Goal: Information Seeking & Learning: Learn about a topic

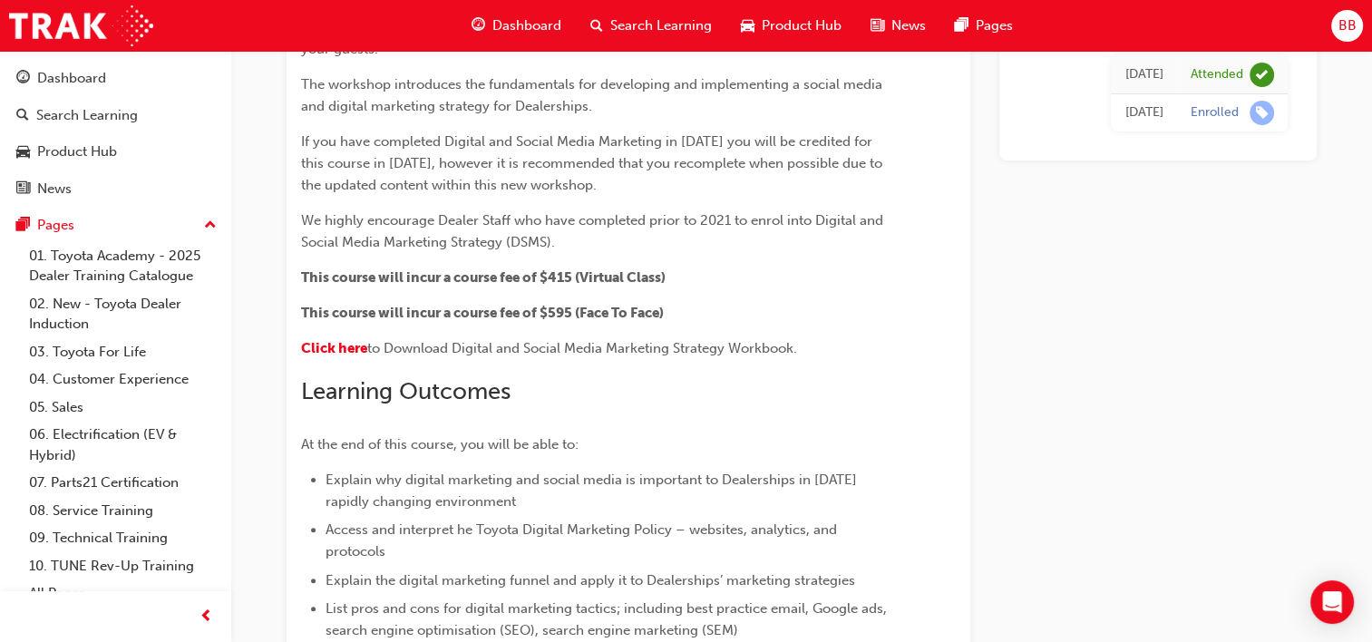
scroll to position [196, 0]
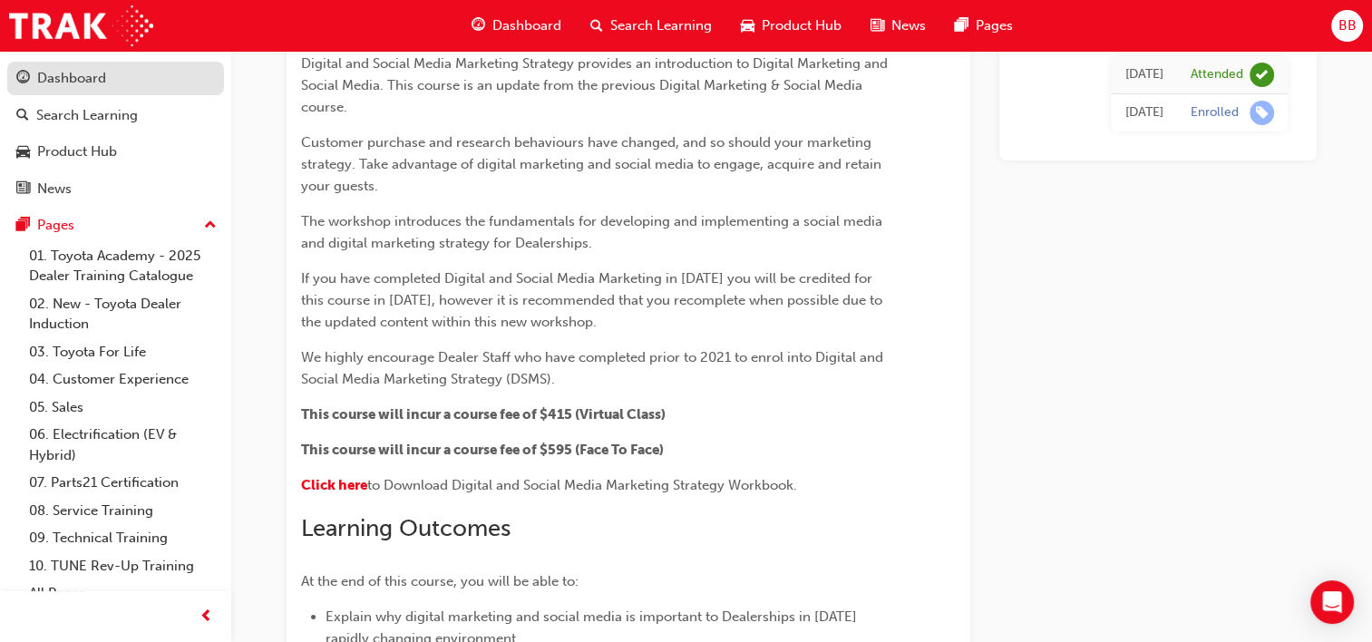
drag, startPoint x: 64, startPoint y: 74, endPoint x: 76, endPoint y: 75, distance: 11.8
click at [64, 74] on div "Dashboard" at bounding box center [71, 78] width 69 height 21
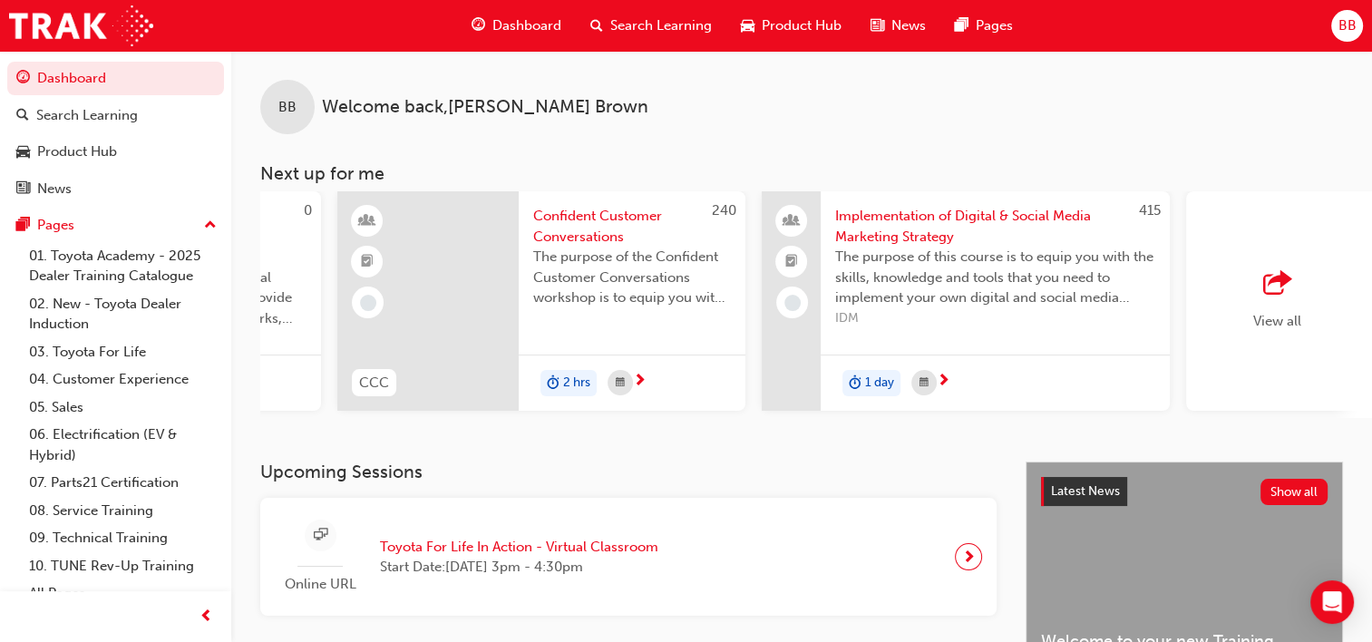
scroll to position [0, 1198]
click at [985, 213] on span "Implementation of Digital & Social Media Marketing Strategy" at bounding box center [993, 226] width 320 height 41
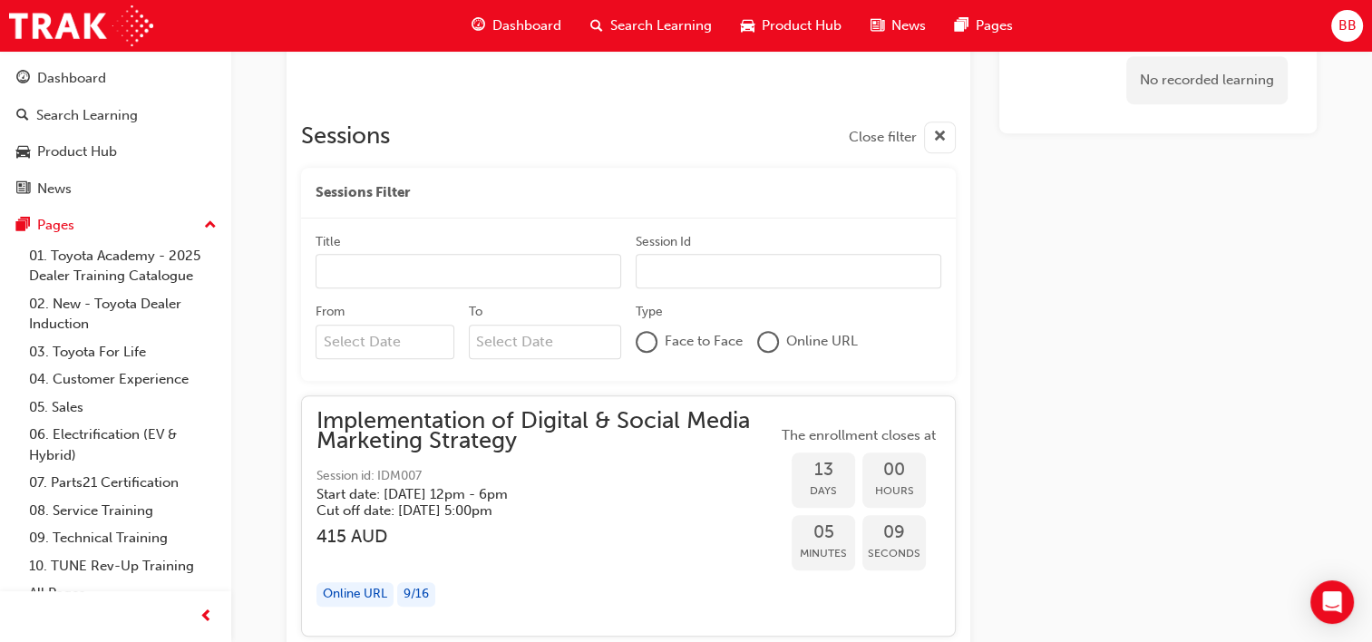
scroll to position [1376, 0]
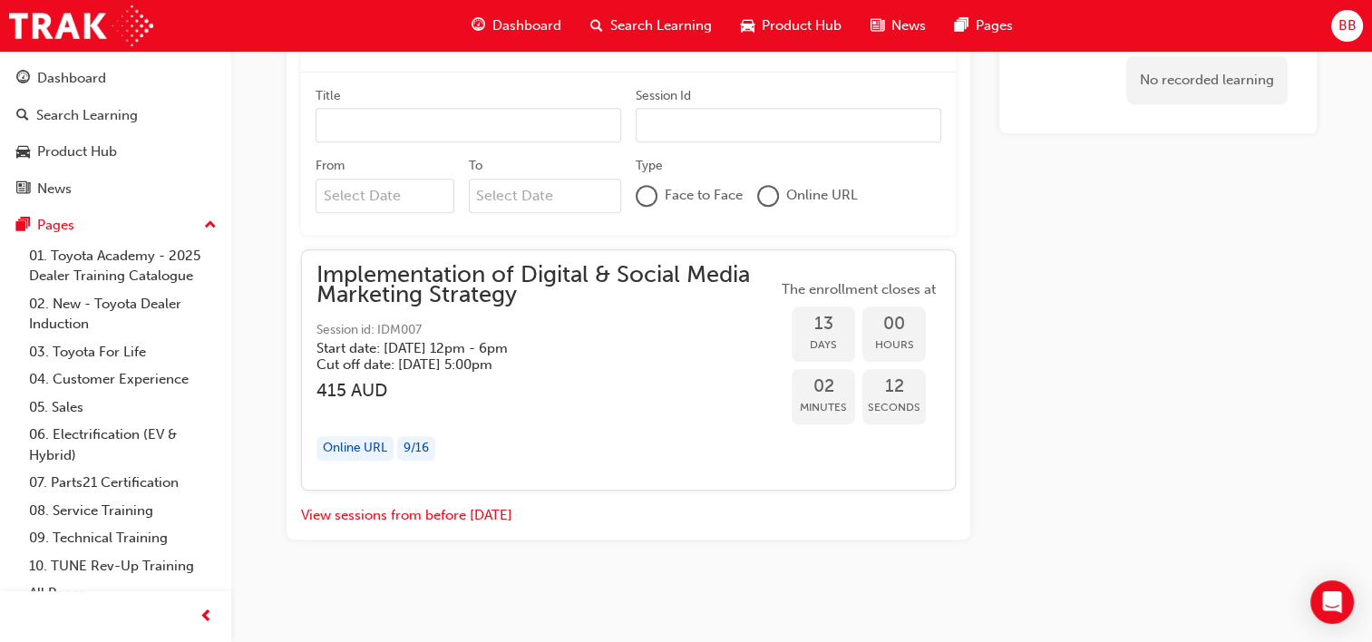
click at [433, 446] on div "9 / 16" at bounding box center [416, 448] width 38 height 24
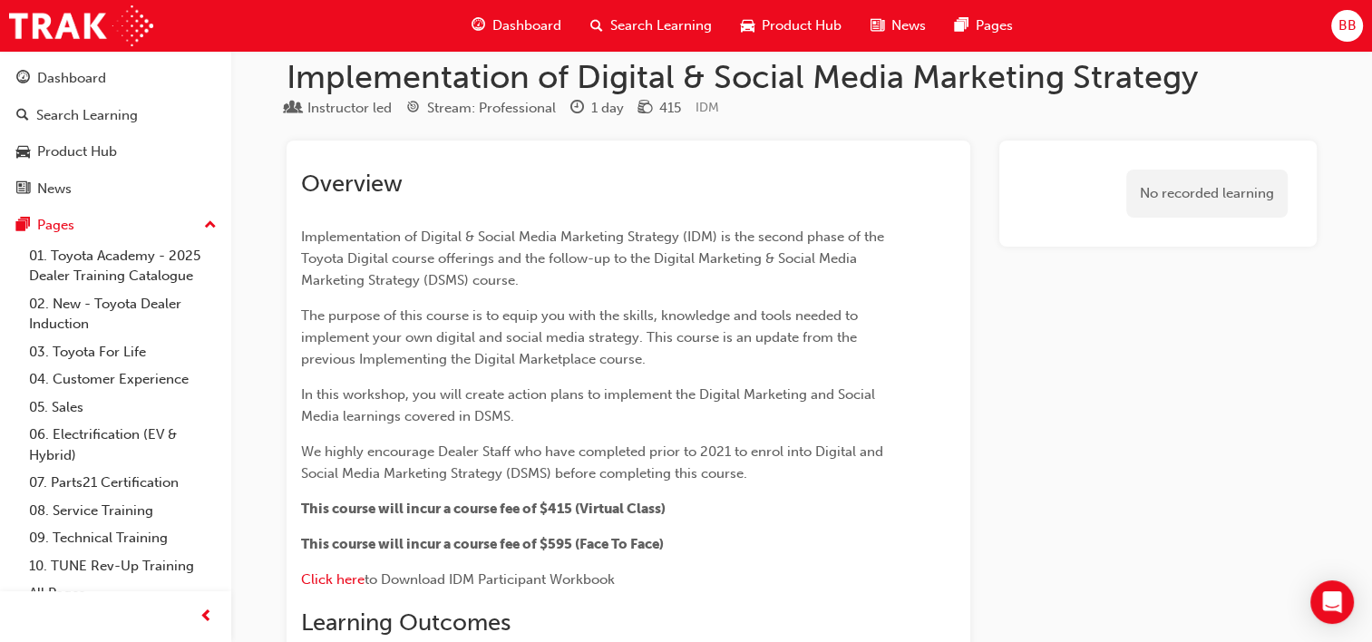
scroll to position [0, 0]
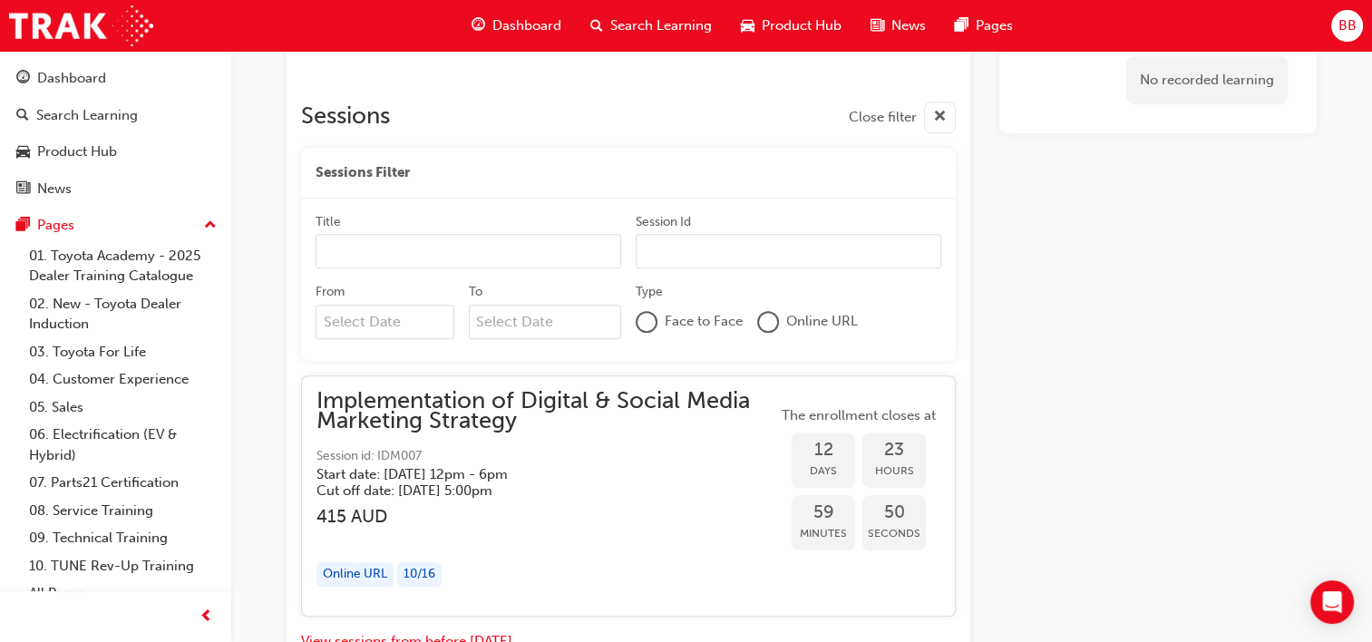
scroll to position [1104, 0]
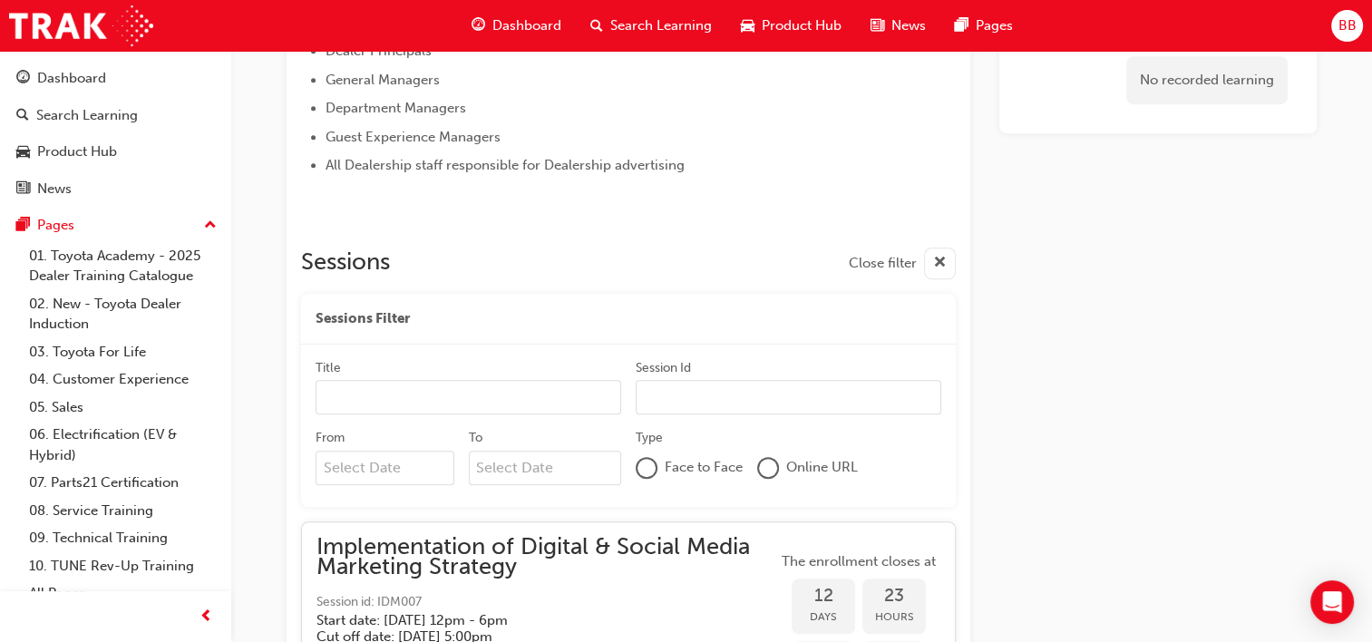
click at [393, 403] on input "Title" at bounding box center [468, 397] width 306 height 34
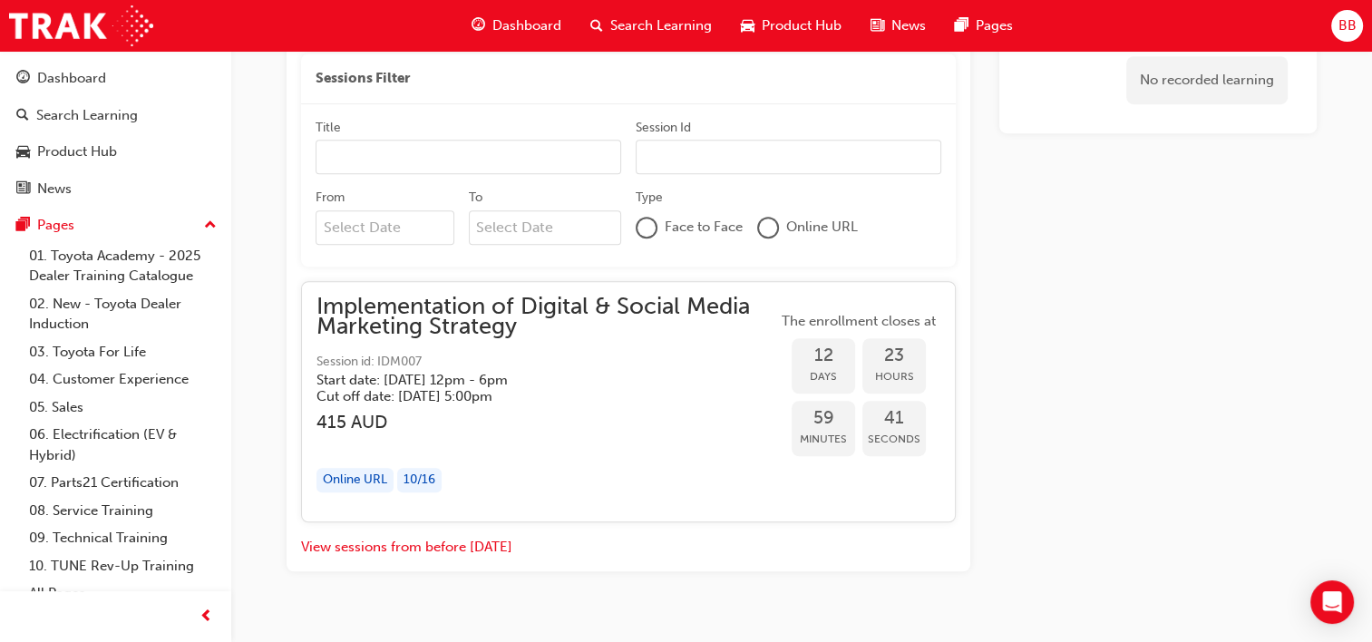
scroll to position [1376, 0]
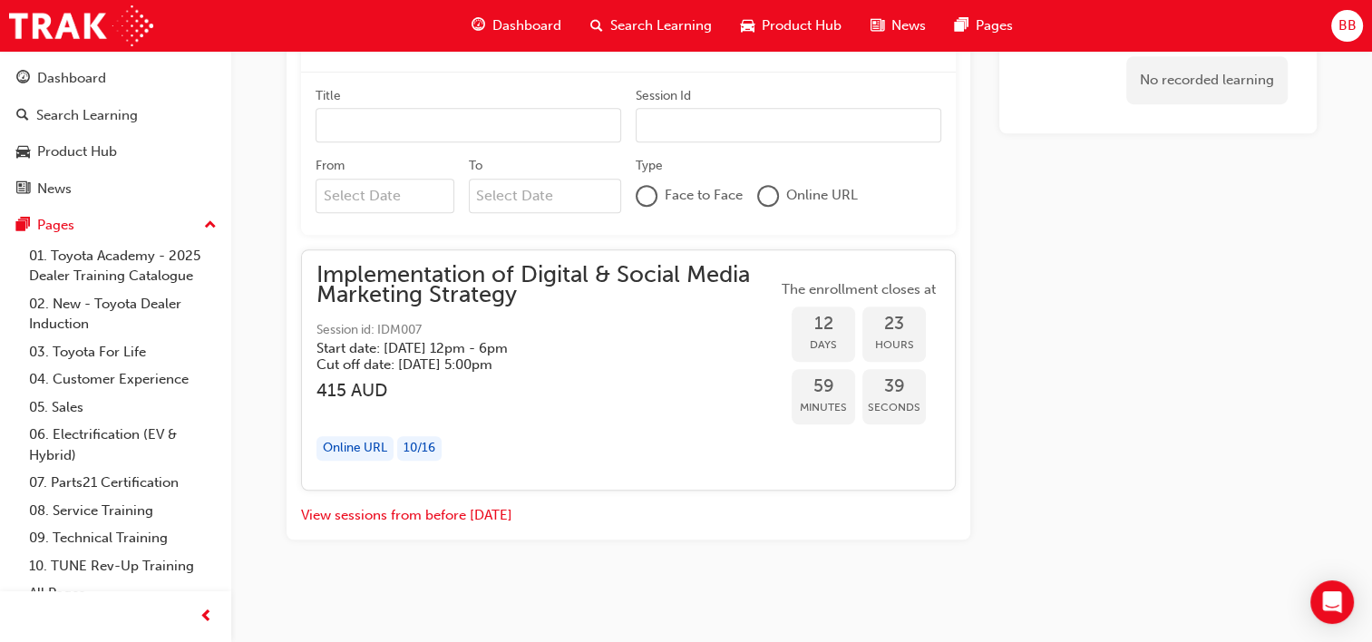
click at [371, 450] on div "Online URL" at bounding box center [354, 448] width 77 height 24
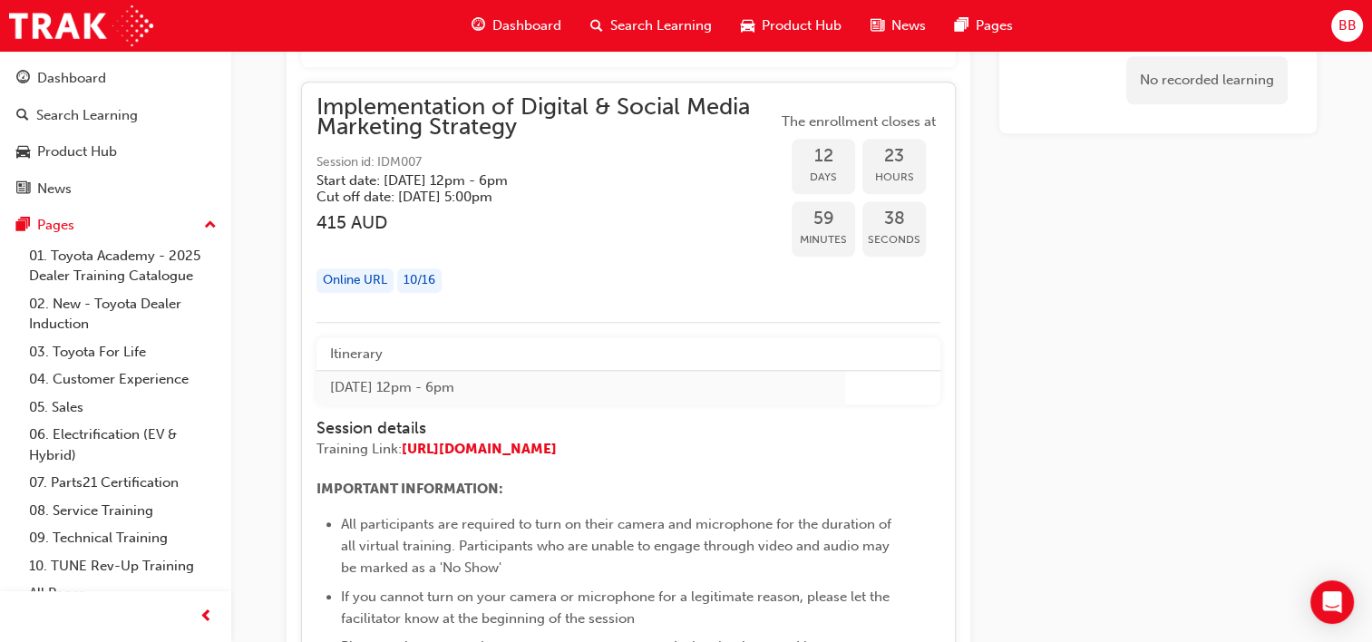
scroll to position [1648, 0]
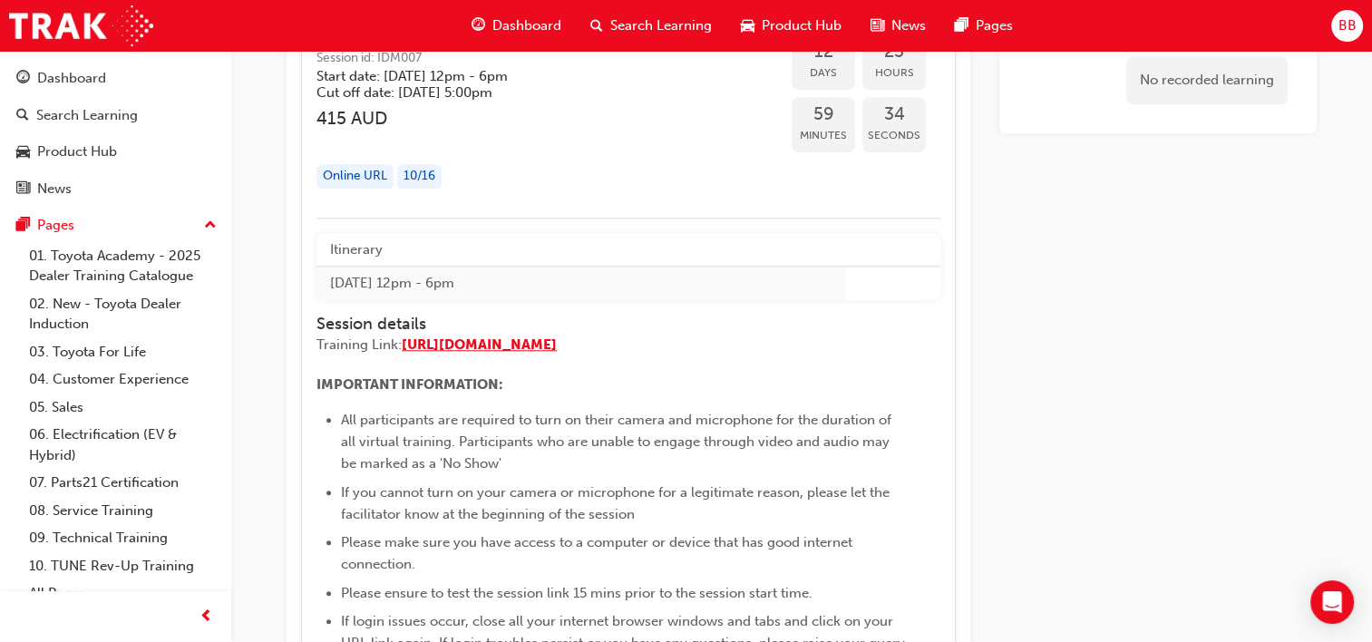
click at [486, 337] on span "[URL][DOMAIN_NAME]" at bounding box center [479, 344] width 155 height 16
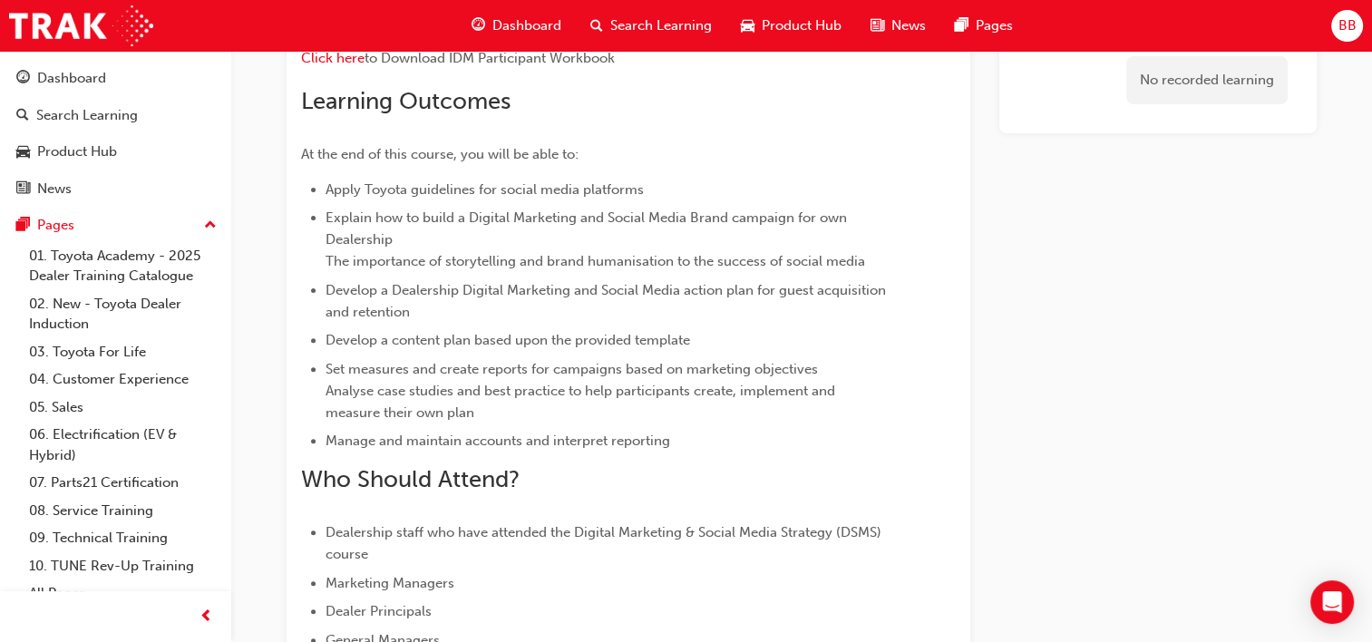
scroll to position [1088, 0]
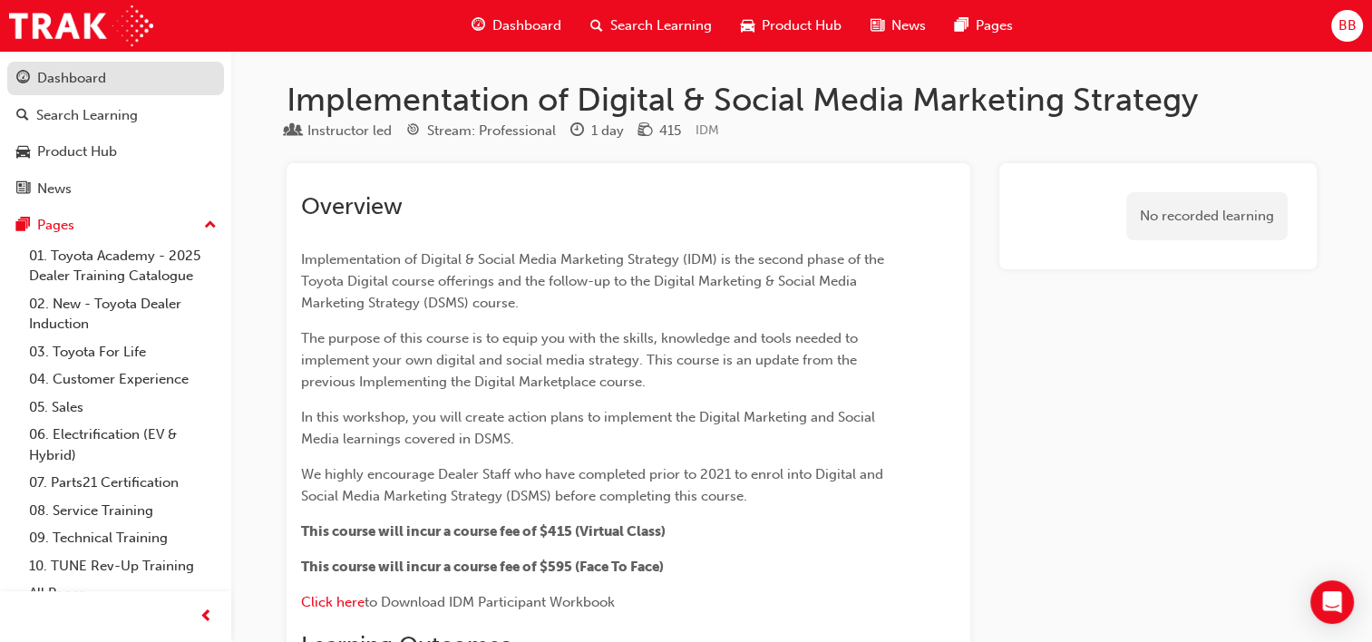
click at [73, 79] on div "Dashboard" at bounding box center [71, 78] width 69 height 21
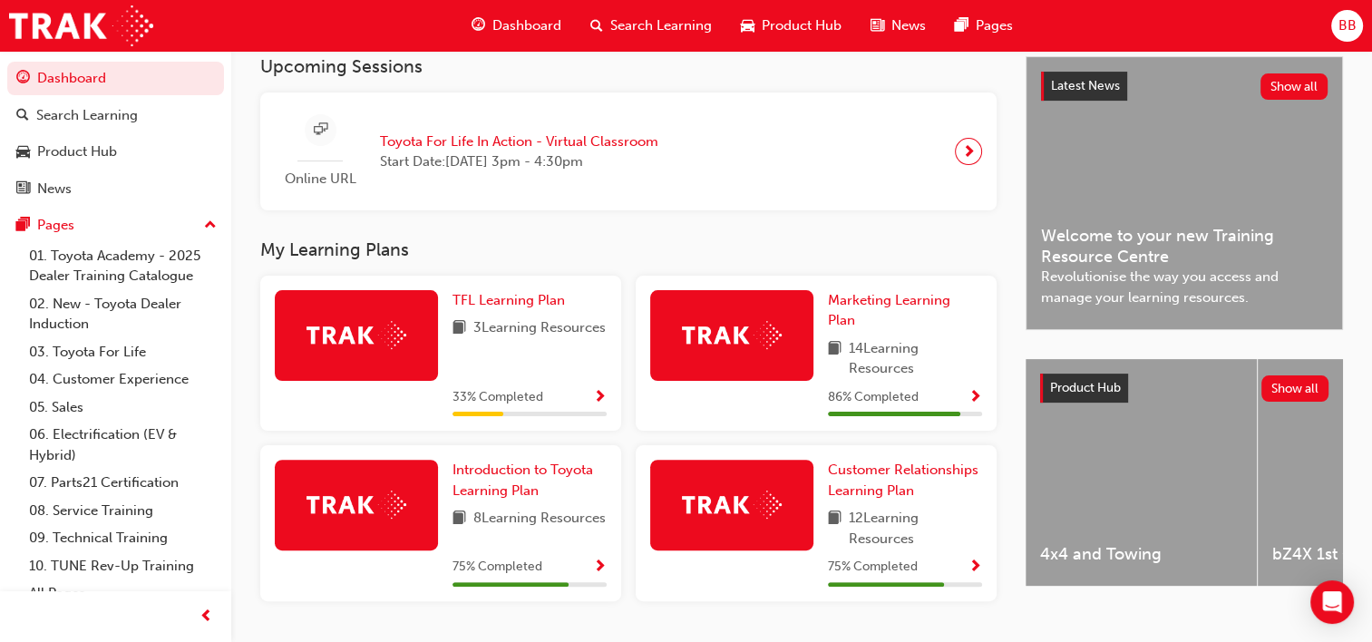
scroll to position [453, 0]
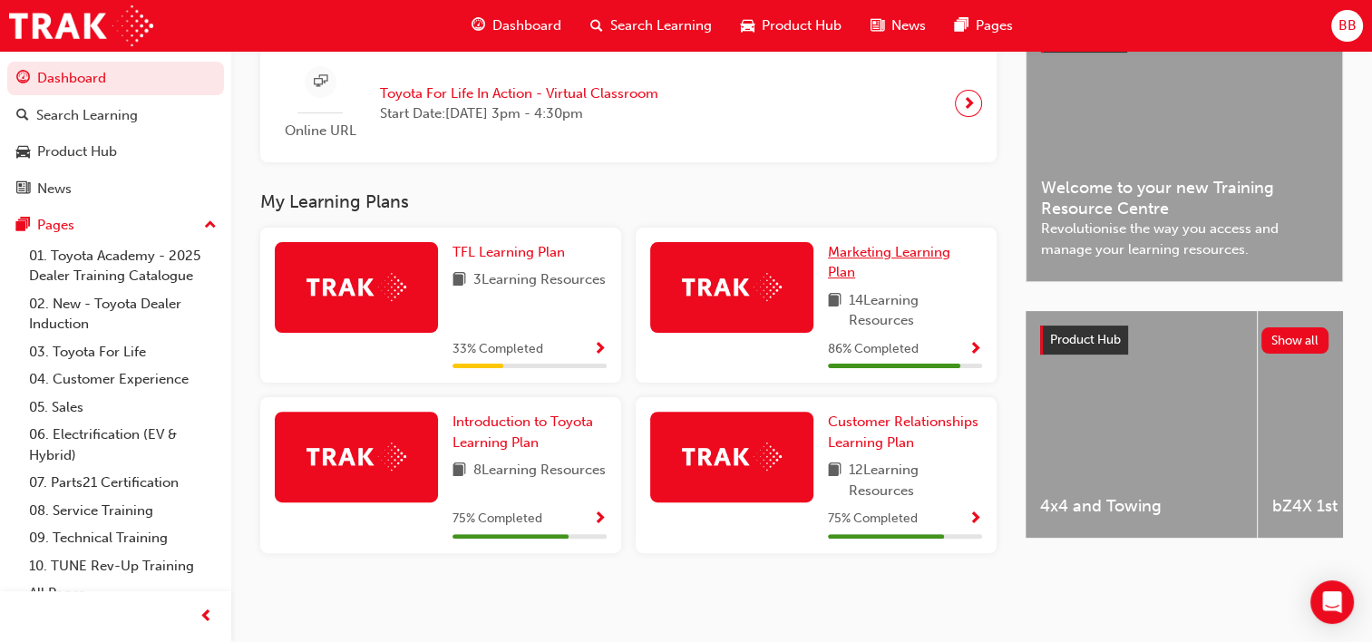
click at [898, 264] on span "Marketing Learning Plan" at bounding box center [889, 262] width 122 height 37
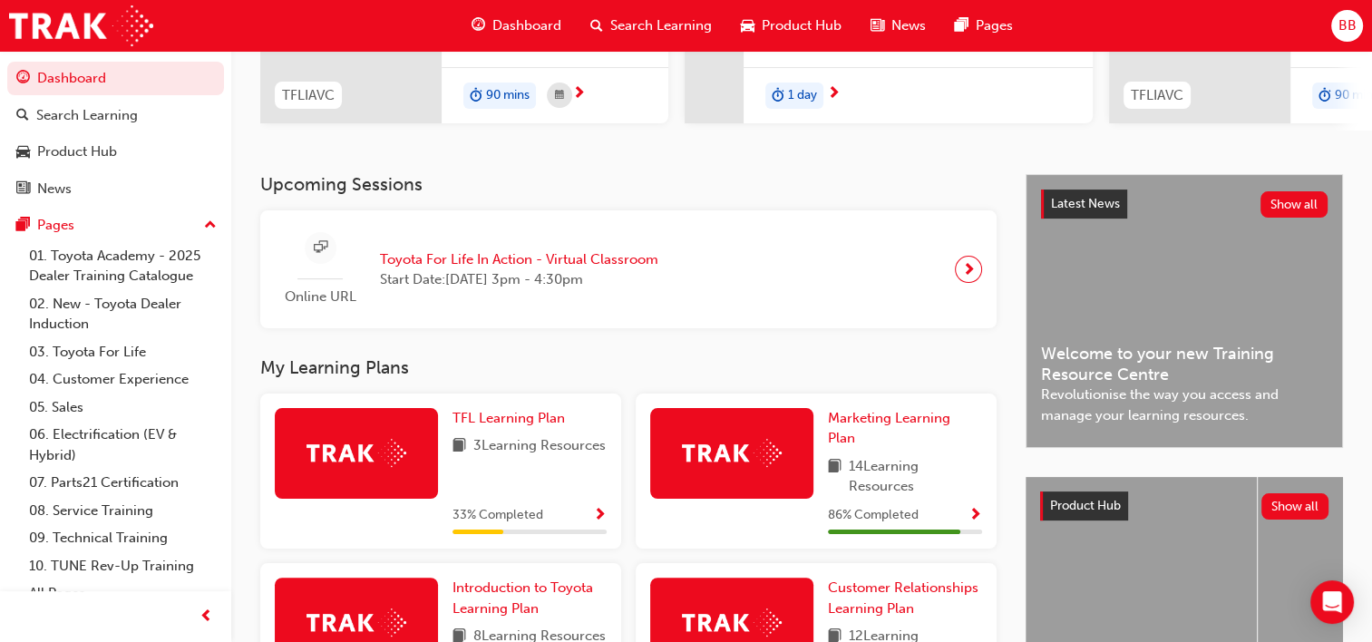
scroll to position [459, 0]
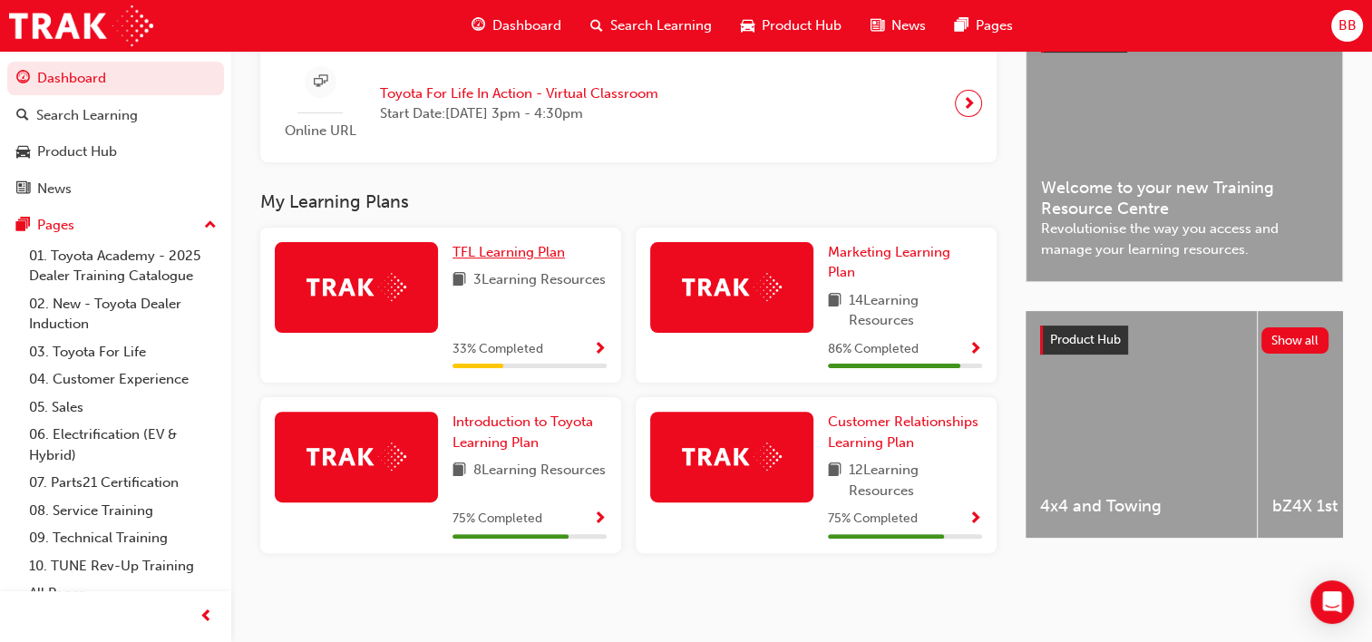
click at [500, 252] on span "TFL Learning Plan" at bounding box center [508, 252] width 112 height 16
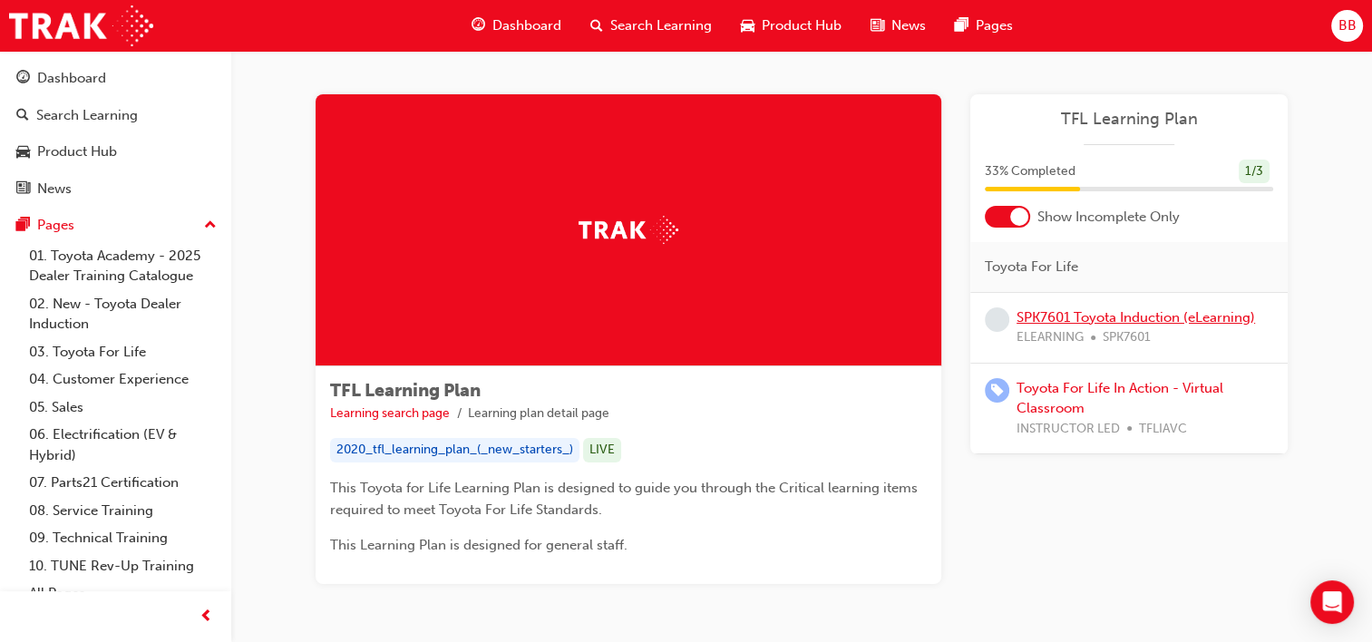
click at [1072, 319] on link "SPK7601 Toyota Induction (eLearning)" at bounding box center [1135, 317] width 238 height 16
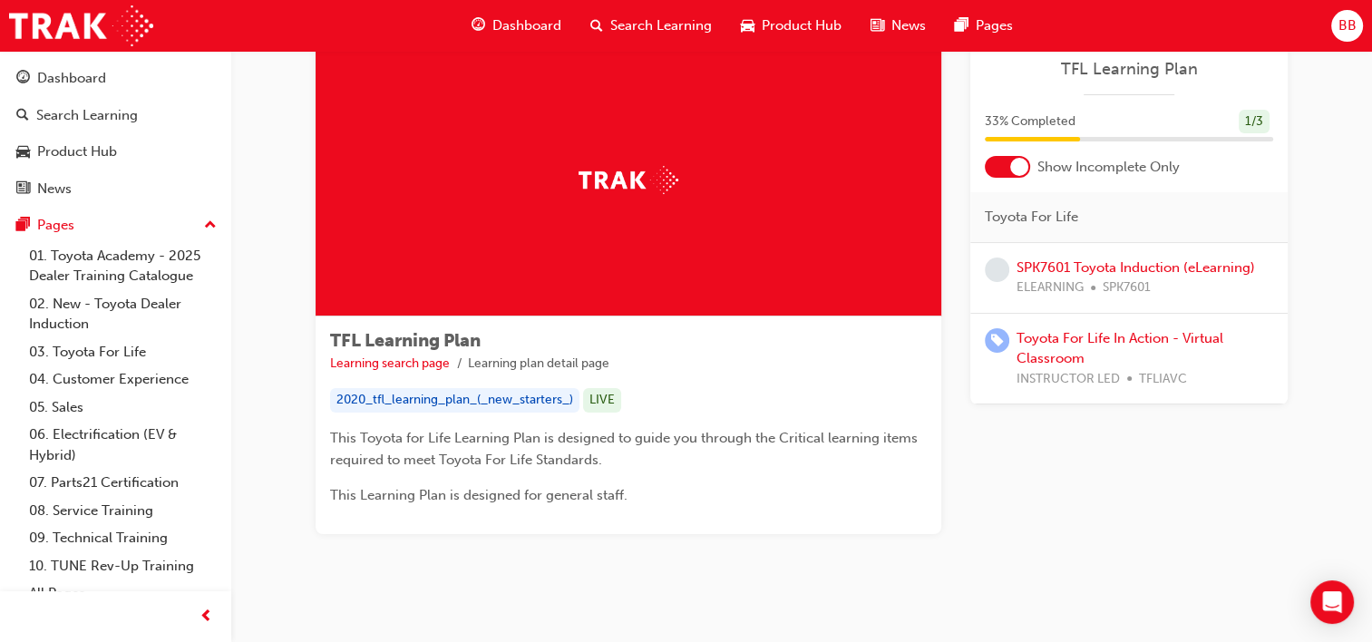
scroll to position [73, 0]
